Goal: Navigation & Orientation: Find specific page/section

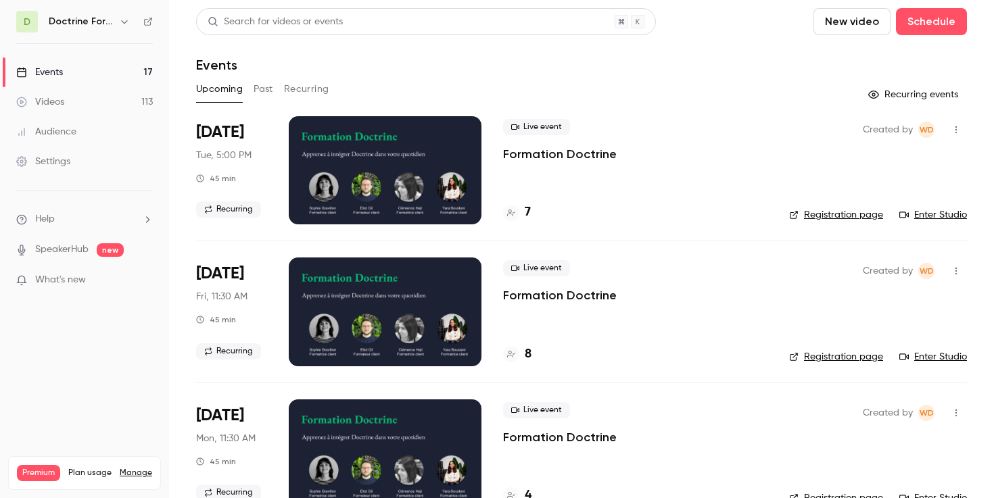
click at [116, 16] on div "Doctrine Formation Avocats" at bounding box center [91, 22] width 84 height 16
click at [122, 23] on icon "button" at bounding box center [124, 21] width 11 height 11
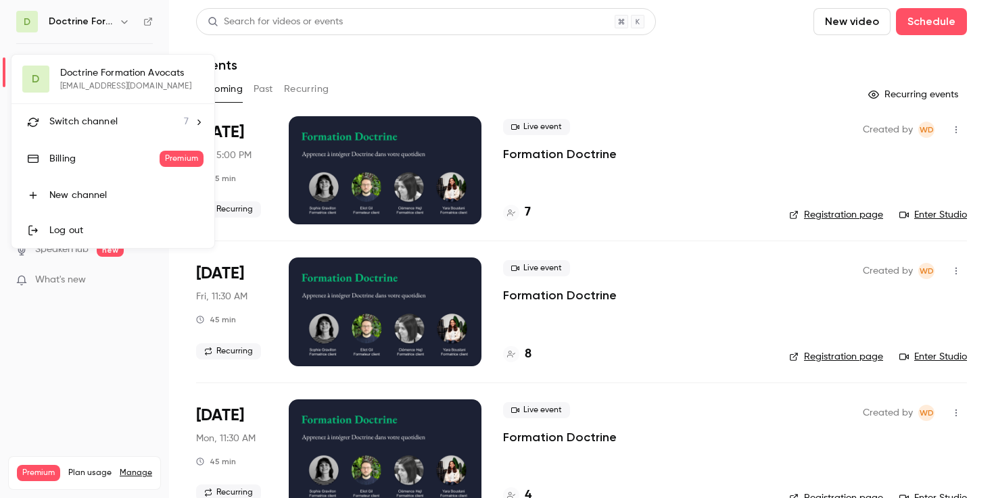
click at [110, 72] on div "D Doctrine Formation Avocats [EMAIL_ADDRESS][DOMAIN_NAME] Switch channel 7 Bill…" at bounding box center [112, 151] width 203 height 193
click at [126, 23] on div at bounding box center [497, 249] width 994 height 498
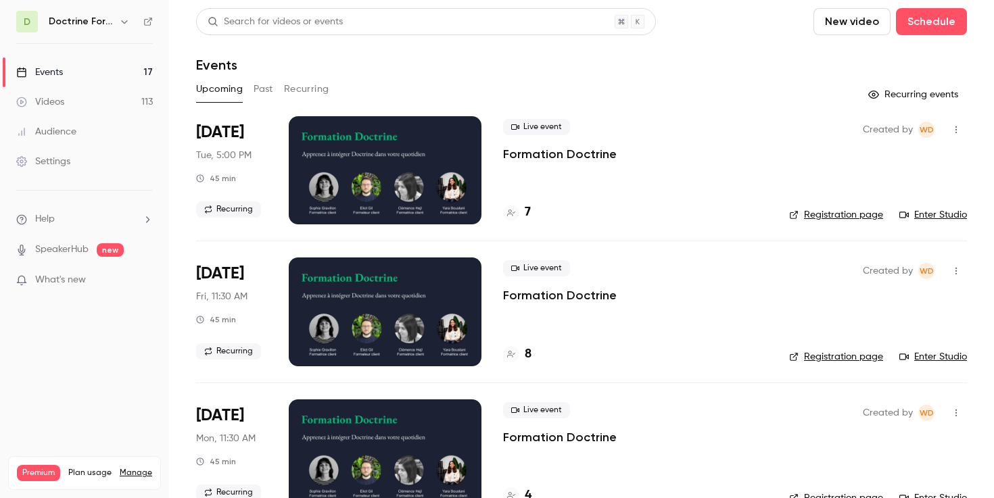
click at [126, 23] on icon "button" at bounding box center [124, 21] width 11 height 11
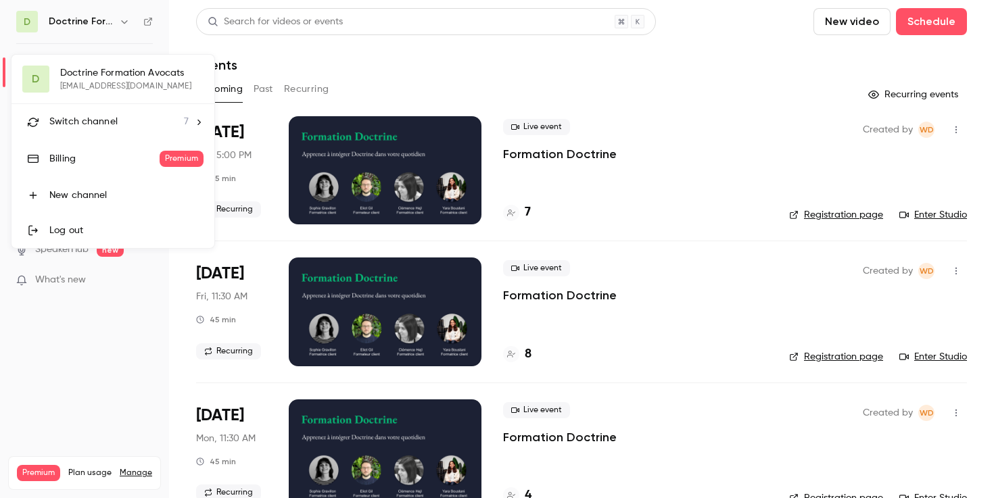
click at [142, 119] on div "Switch channel 7" at bounding box center [118, 122] width 139 height 14
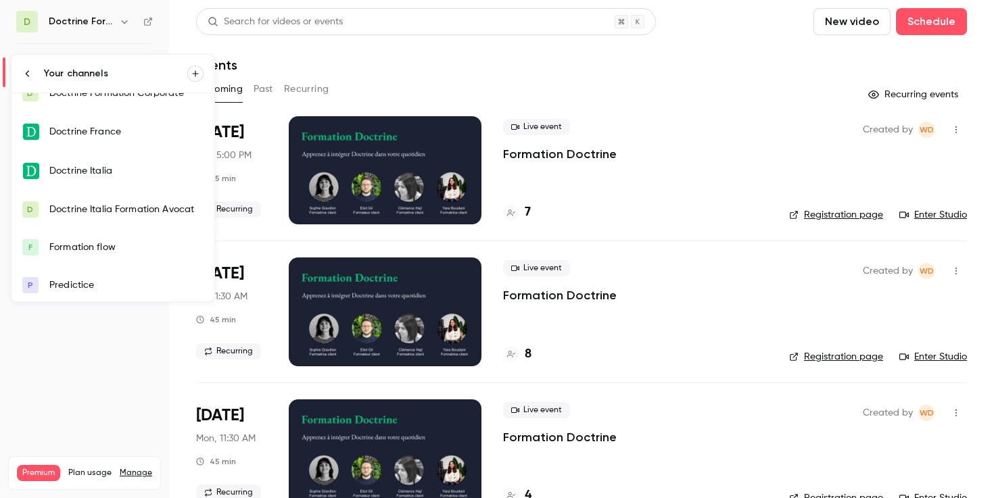
scroll to position [59, 0]
click at [105, 128] on div "Doctrine France" at bounding box center [126, 129] width 154 height 14
